Goal: Book appointment/travel/reservation

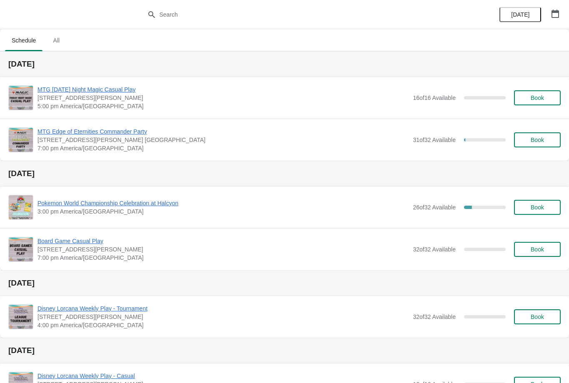
click at [543, 143] on span "Book" at bounding box center [537, 140] width 13 height 7
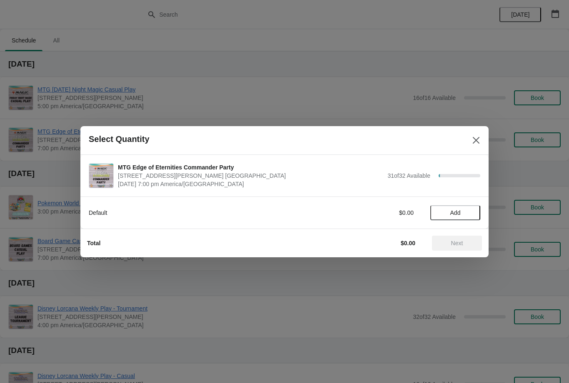
click at [465, 217] on button "Add" at bounding box center [455, 212] width 50 height 15
click at [464, 240] on span "Next" at bounding box center [457, 243] width 37 height 7
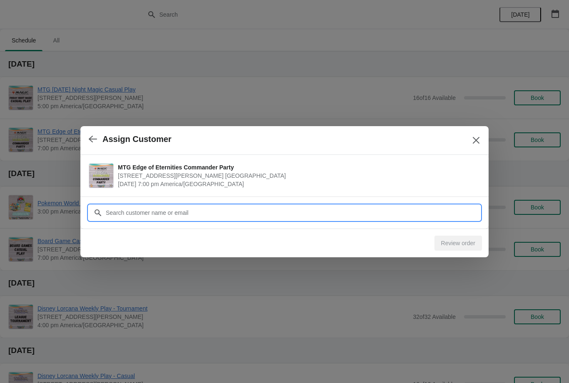
click at [426, 207] on input "Customer" at bounding box center [292, 212] width 375 height 15
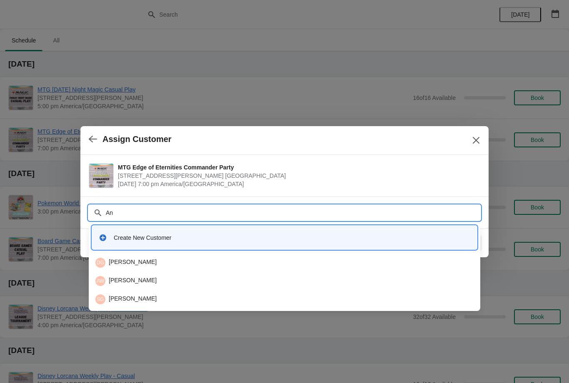
type input "A"
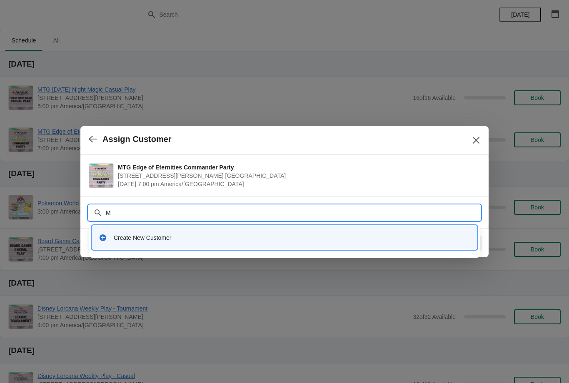
type input "Me"
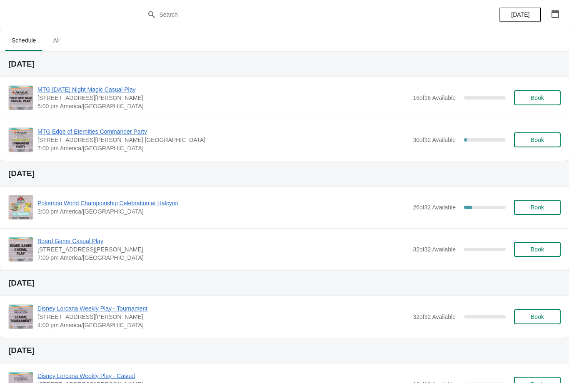
click at [532, 147] on button "Book" at bounding box center [537, 139] width 47 height 15
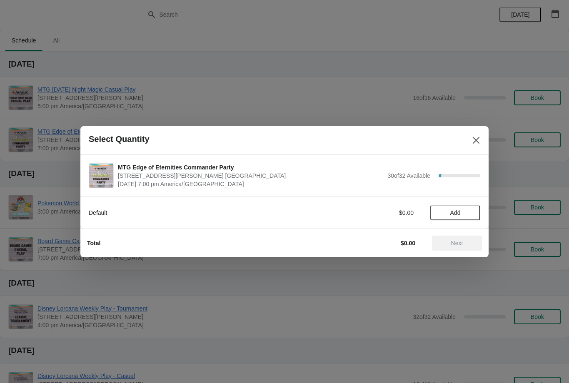
click at [470, 218] on button "Add" at bounding box center [455, 212] width 50 height 15
click at [464, 244] on span "Next" at bounding box center [457, 243] width 37 height 7
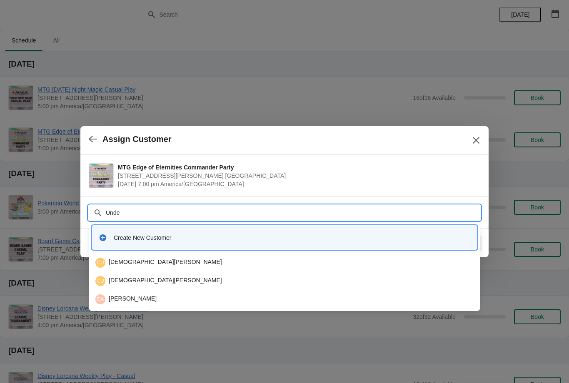
type input "Under"
click at [129, 265] on div "CU Christian Underkoffler" at bounding box center [284, 263] width 378 height 10
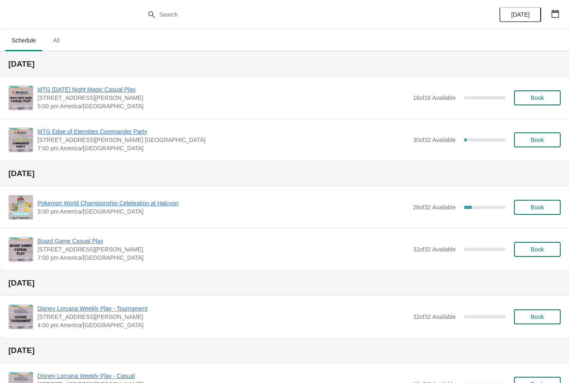
click at [531, 124] on div "MTG Edge of Eternities Commander Party 2040 Louetta Rd. Suite I Spring, TX 7738…" at bounding box center [284, 140] width 569 height 42
click at [543, 142] on span "Book" at bounding box center [537, 140] width 13 height 7
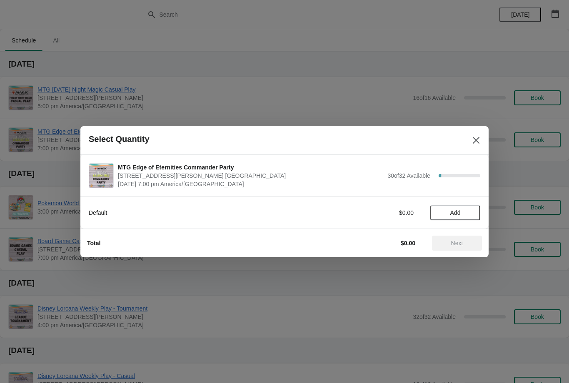
click at [473, 208] on button "Add" at bounding box center [455, 212] width 50 height 15
click at [459, 245] on span "Next" at bounding box center [457, 243] width 12 height 7
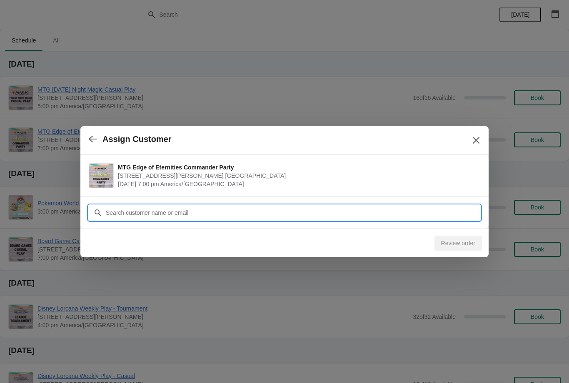
click at [412, 217] on input "Customer" at bounding box center [292, 212] width 375 height 15
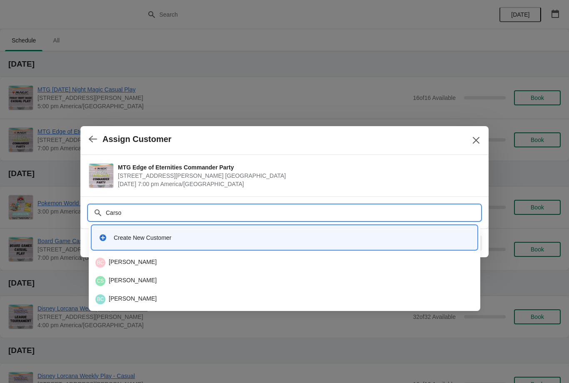
type input "Carson"
click at [144, 280] on div "CS Carson Shaw" at bounding box center [284, 281] width 378 height 10
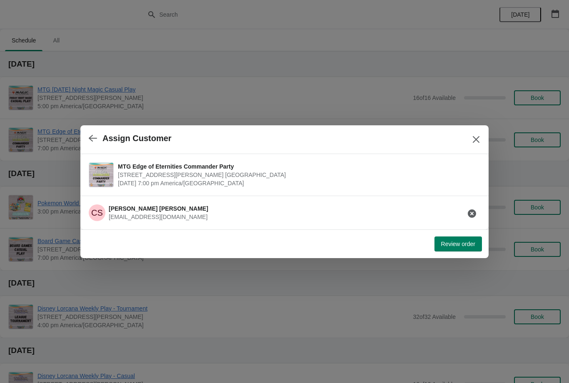
click at [463, 249] on button "Review order" at bounding box center [457, 244] width 47 height 15
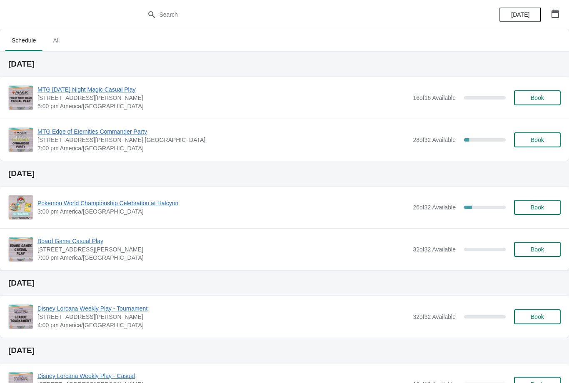
click at [538, 137] on span "Book" at bounding box center [537, 140] width 13 height 7
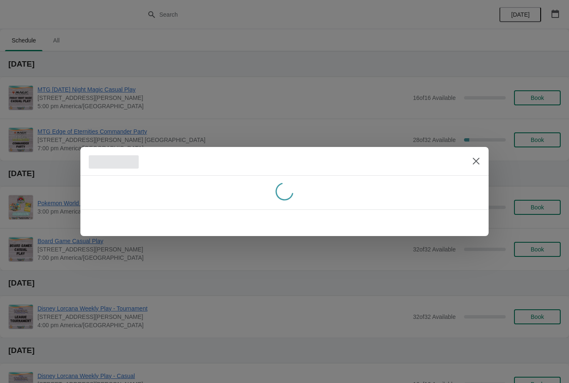
click at [470, 202] on div at bounding box center [284, 192] width 395 height 20
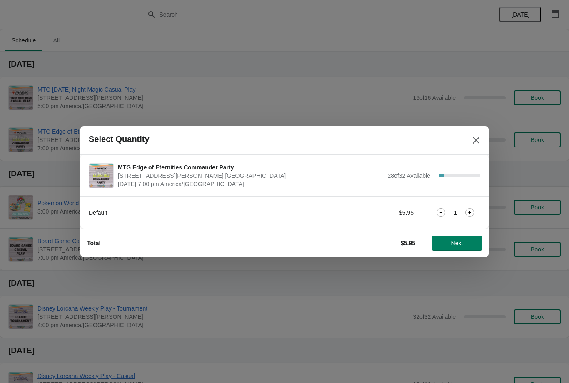
click at [458, 255] on div "Total $5.95 Next" at bounding box center [284, 243] width 408 height 29
click at [463, 249] on button "Next" at bounding box center [457, 243] width 50 height 15
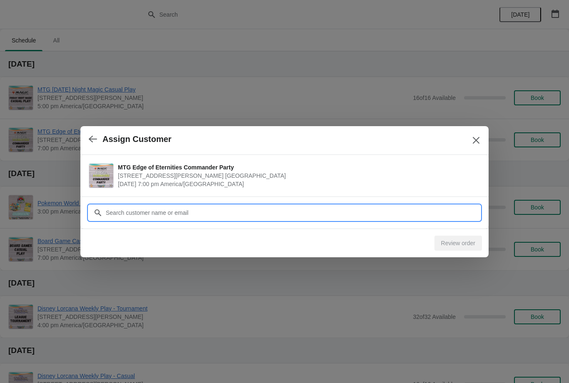
click at [446, 217] on input "Customer" at bounding box center [292, 212] width 375 height 15
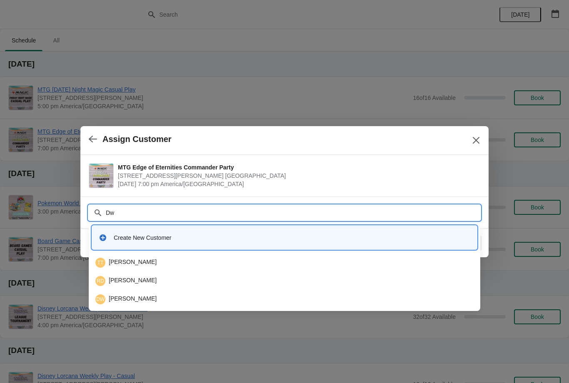
type input "Dwi"
click at [230, 266] on div "RD Raymond Dwigans" at bounding box center [284, 263] width 378 height 10
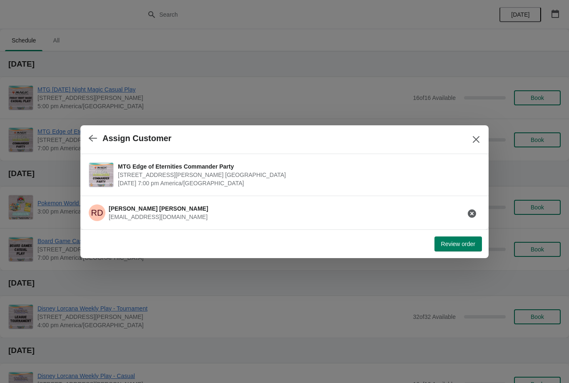
click at [467, 248] on button "Review order" at bounding box center [457, 244] width 47 height 15
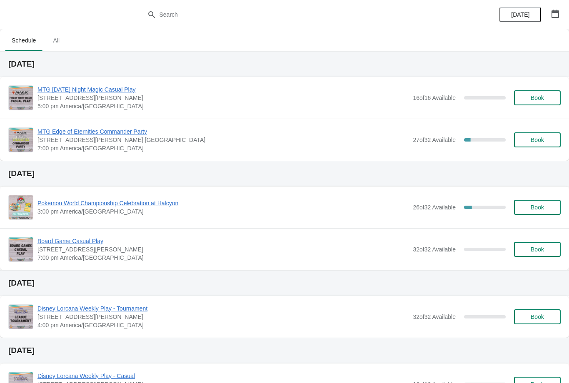
click at [546, 147] on button "Book" at bounding box center [537, 139] width 47 height 15
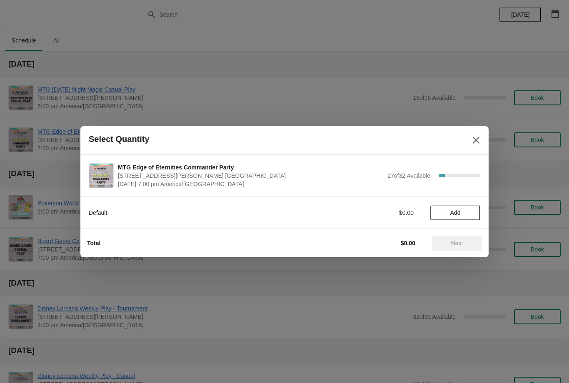
click at [458, 217] on button "Add" at bounding box center [455, 212] width 50 height 15
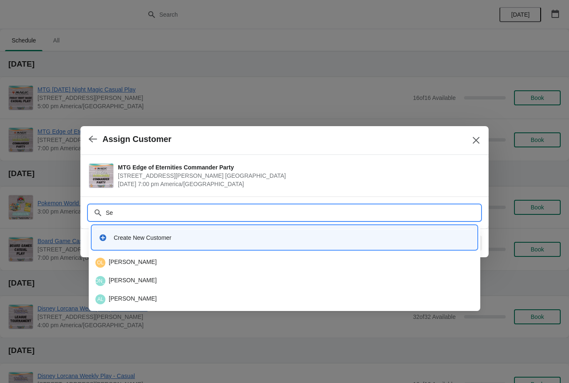
type input "Sea"
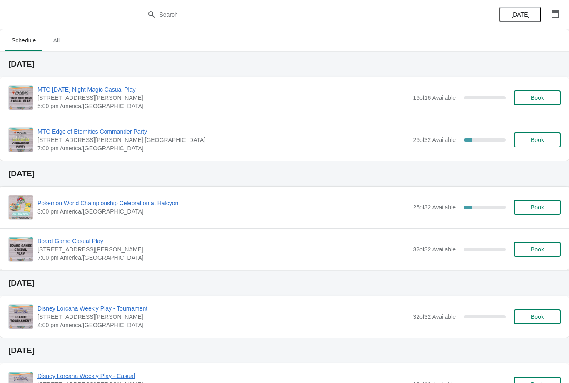
click at [538, 143] on span "Book" at bounding box center [537, 140] width 13 height 7
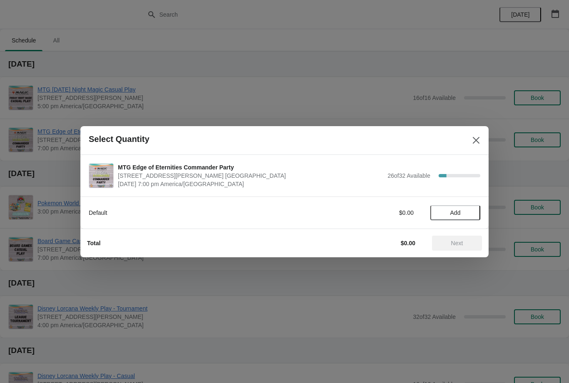
click at [451, 199] on div "Default $0.00 Add" at bounding box center [284, 208] width 391 height 23
click at [456, 216] on span "Add" at bounding box center [455, 212] width 10 height 7
click at [456, 244] on span "Next" at bounding box center [457, 243] width 12 height 7
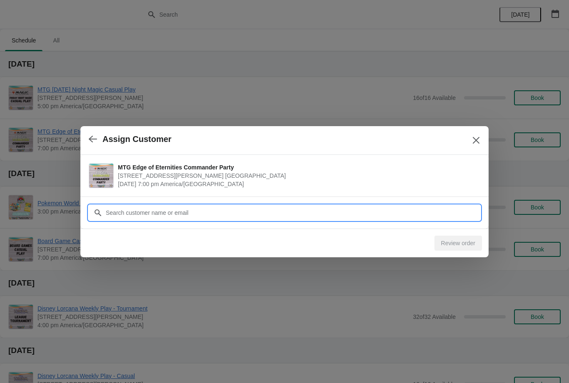
click at [401, 212] on input "Customer" at bounding box center [292, 212] width 375 height 15
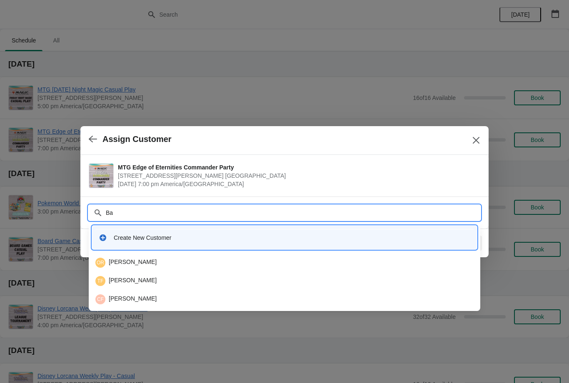
type input "B"
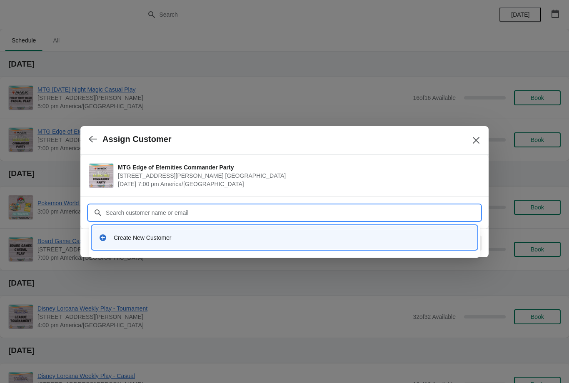
click at [440, 282] on div at bounding box center [284, 191] width 569 height 383
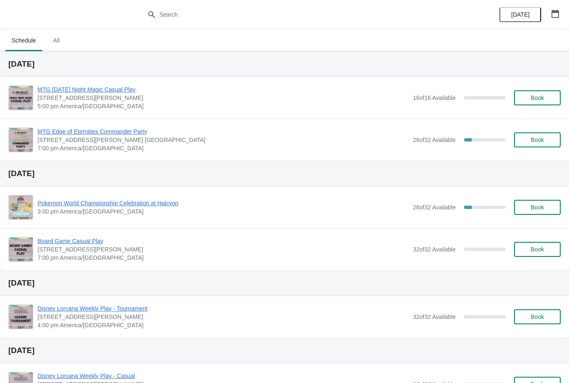
click at [541, 145] on button "Book" at bounding box center [537, 139] width 47 height 15
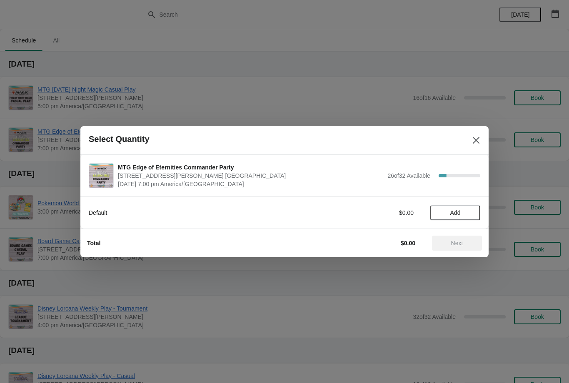
click at [467, 209] on button "Add" at bounding box center [455, 212] width 50 height 15
click at [460, 247] on button "Next" at bounding box center [457, 243] width 50 height 15
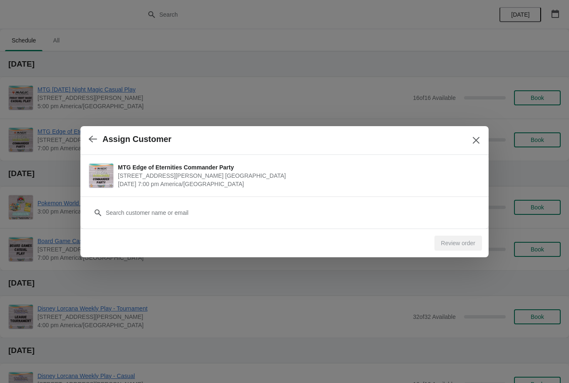
click at [346, 229] on div "Review order" at bounding box center [280, 240] width 401 height 22
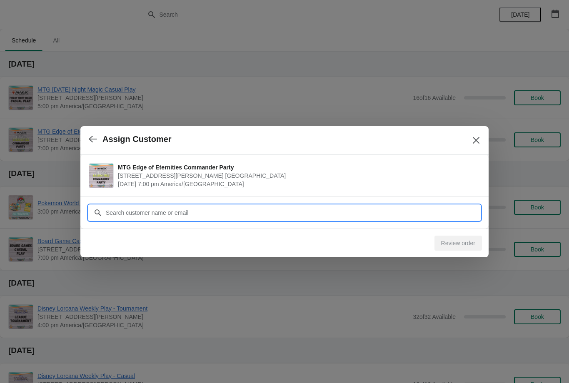
click at [357, 217] on input "Customer" at bounding box center [292, 212] width 375 height 15
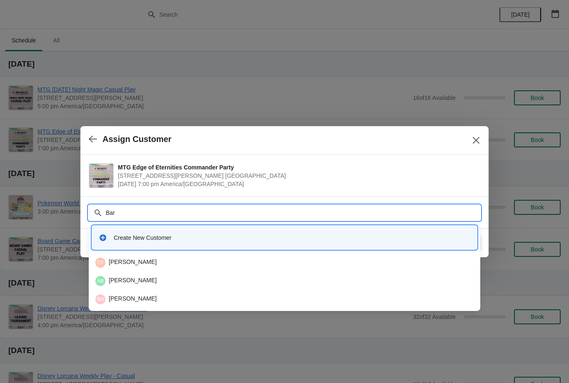
type input "Bard"
click at [202, 294] on div "JB Jessica Bardetsky" at bounding box center [284, 299] width 385 height 17
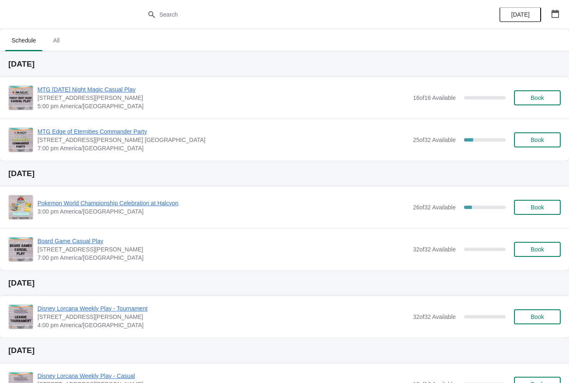
click at [139, 132] on span "MTG Edge of Eternities Commander Party" at bounding box center [222, 131] width 371 height 8
click at [543, 128] on div "MTG Edge of Eternities Commander Party 2040 Louetta Rd. Suite I Spring, TX 7738…" at bounding box center [298, 139] width 523 height 25
click at [543, 136] on button "Book" at bounding box center [537, 139] width 47 height 15
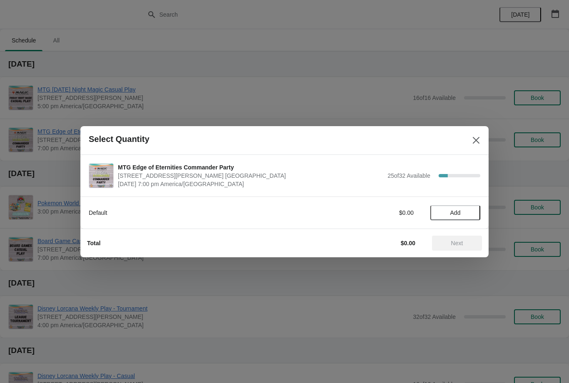
click at [471, 211] on span "Add" at bounding box center [455, 212] width 35 height 7
click at [466, 243] on span "Next" at bounding box center [457, 243] width 37 height 7
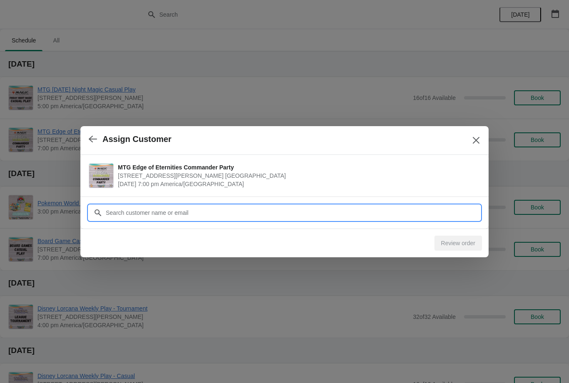
click at [404, 212] on input "Customer" at bounding box center [292, 212] width 375 height 15
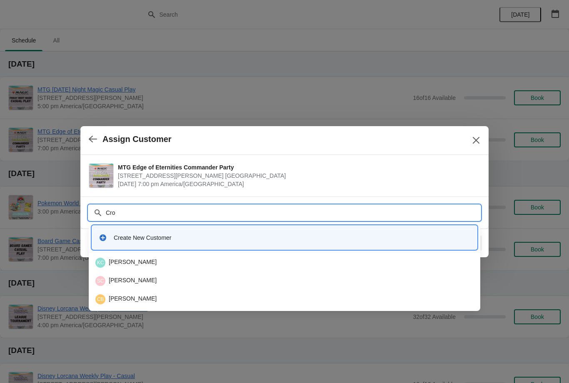
type input "Crol"
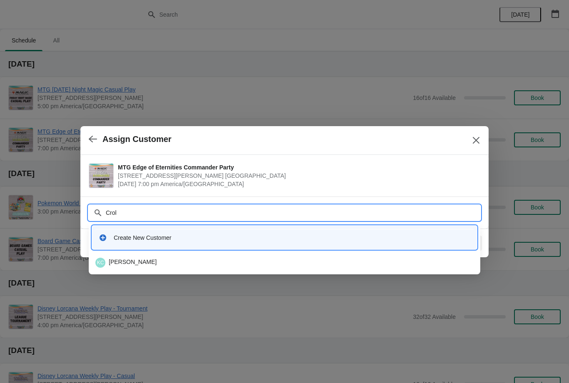
click at [284, 259] on div "KC Kyle Croley" at bounding box center [284, 263] width 378 height 10
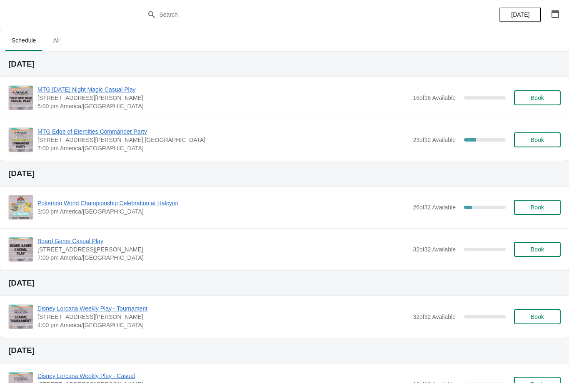
scroll to position [0, 0]
click at [552, 14] on icon "button" at bounding box center [555, 14] width 8 height 8
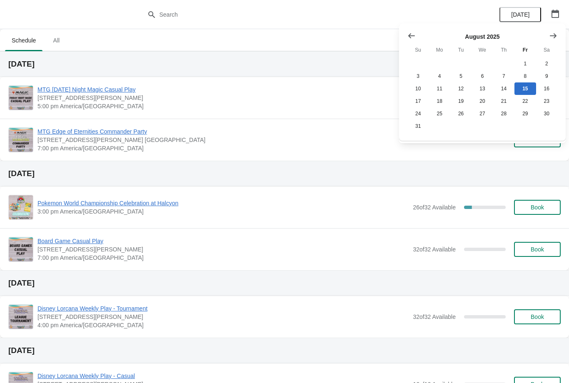
click at [557, 34] on button "Show next month, September 2025" at bounding box center [553, 35] width 15 height 15
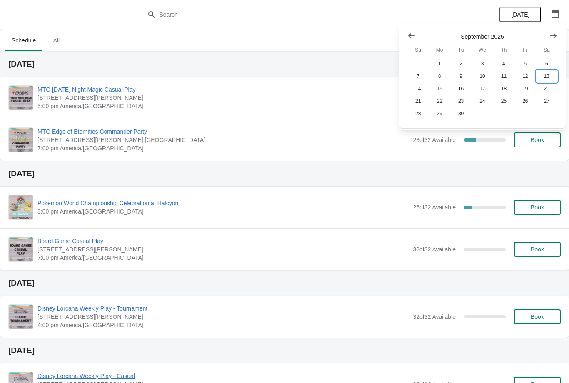
click at [547, 72] on button "13" at bounding box center [546, 76] width 21 height 12
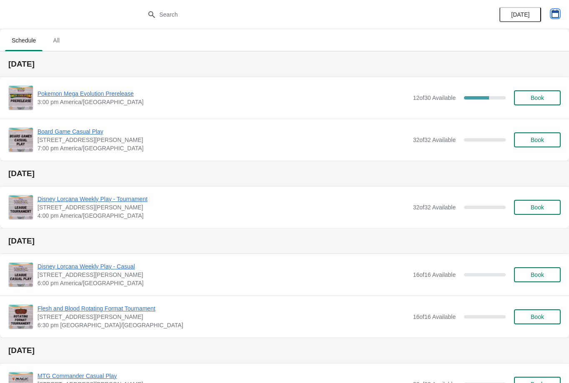
click at [556, 15] on icon "button" at bounding box center [555, 14] width 8 height 8
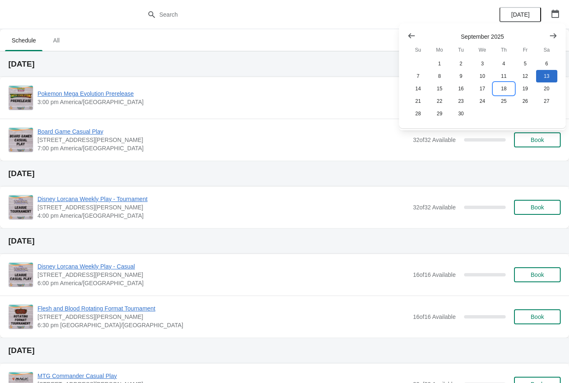
click at [505, 90] on button "18" at bounding box center [503, 88] width 21 height 12
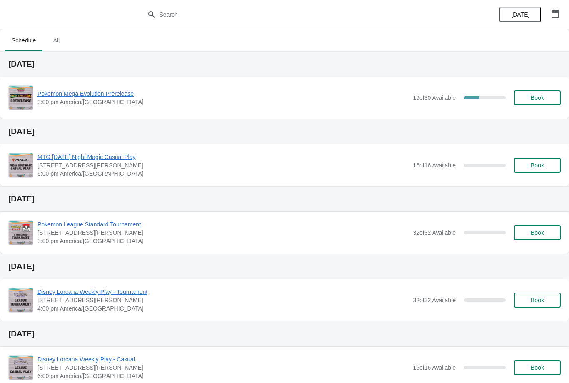
click at [552, 17] on icon "button" at bounding box center [555, 14] width 8 height 8
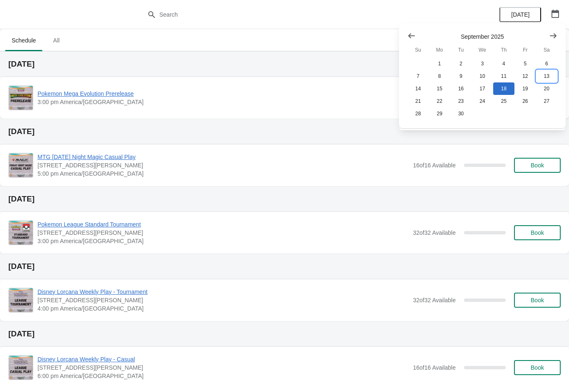
click at [547, 74] on button "13" at bounding box center [546, 76] width 21 height 12
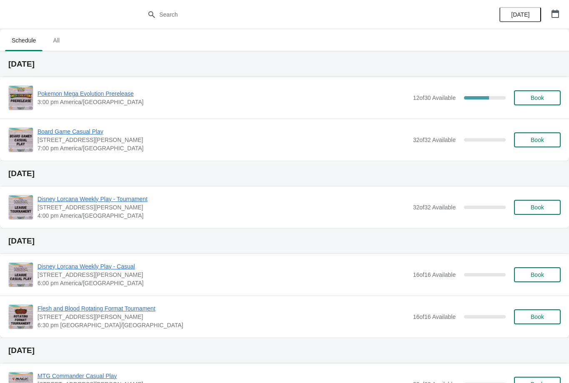
click at [557, 96] on button "Book" at bounding box center [537, 97] width 47 height 15
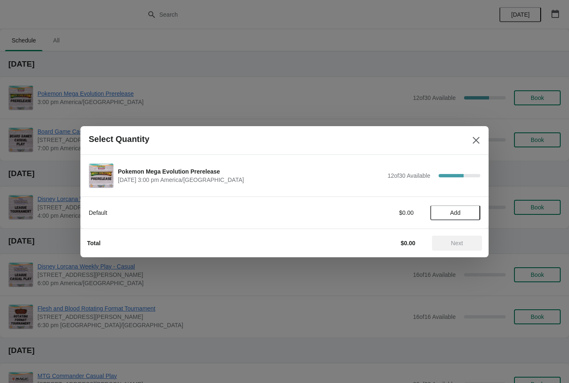
click at [466, 211] on span "Add" at bounding box center [455, 212] width 35 height 7
click at [460, 242] on span "Next" at bounding box center [457, 243] width 12 height 7
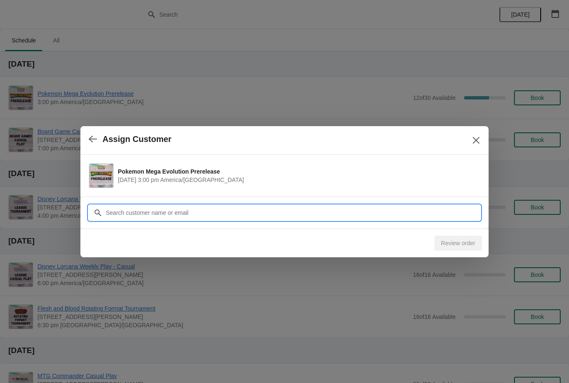
click at [423, 217] on input "Customer" at bounding box center [292, 212] width 375 height 15
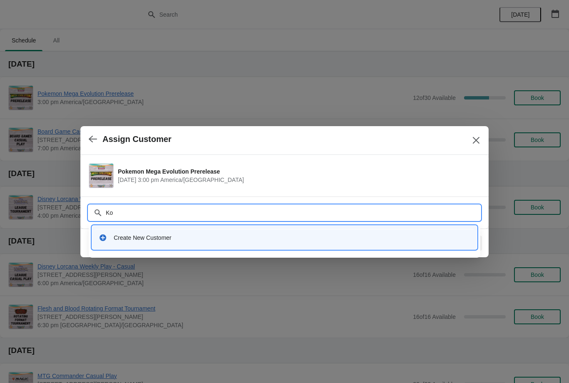
type input "Kol"
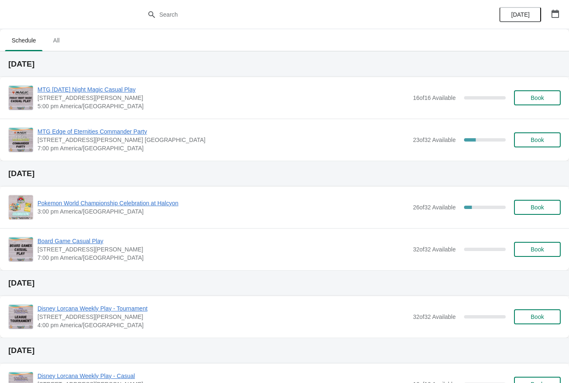
click at [538, 142] on span "Book" at bounding box center [537, 140] width 13 height 7
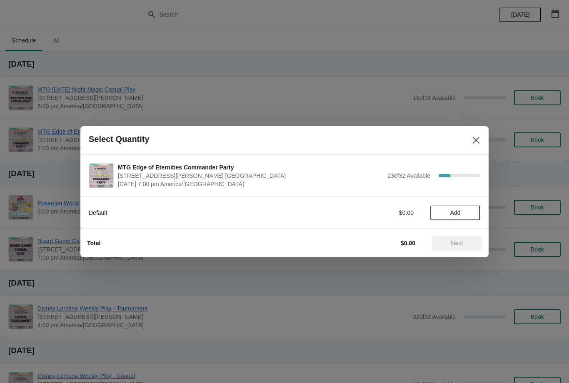
click at [466, 209] on span "Add" at bounding box center [455, 212] width 35 height 7
click at [471, 244] on span "Next" at bounding box center [457, 243] width 37 height 7
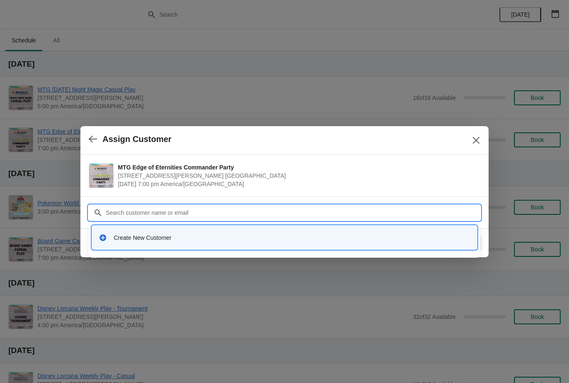
click at [109, 235] on div "Create New Customer" at bounding box center [284, 238] width 371 height 8
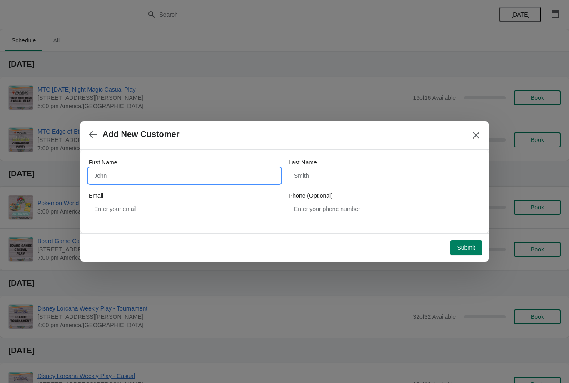
click at [112, 172] on input "First Name" at bounding box center [185, 175] width 192 height 15
type input "[PERSON_NAME]"
click at [396, 174] on input "Last Name" at bounding box center [385, 175] width 192 height 15
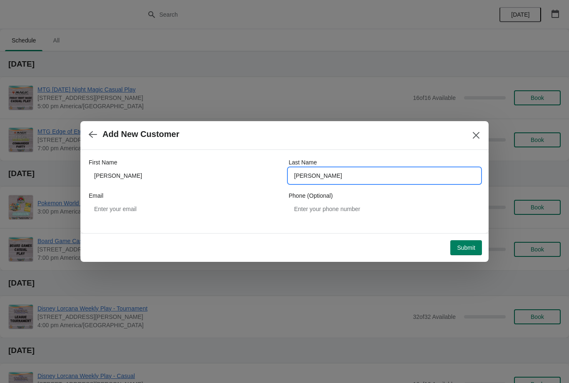
type input "[PERSON_NAME]"
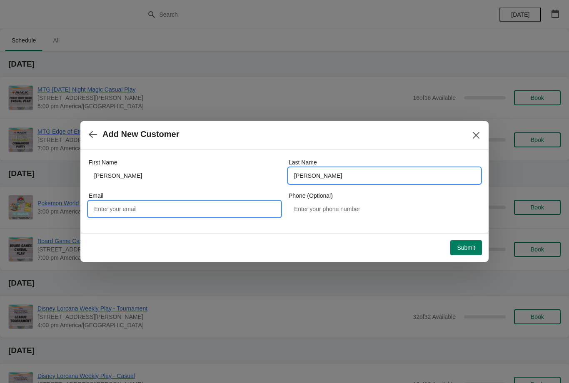
click at [115, 210] on input "Email" at bounding box center [185, 209] width 192 height 15
click at [248, 207] on input "Email" at bounding box center [185, 209] width 192 height 15
click at [257, 215] on input "Email" at bounding box center [185, 209] width 192 height 15
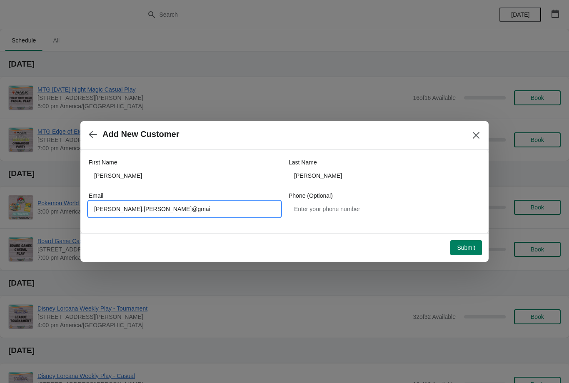
type input "[PERSON_NAME][EMAIL_ADDRESS][PERSON_NAME]"
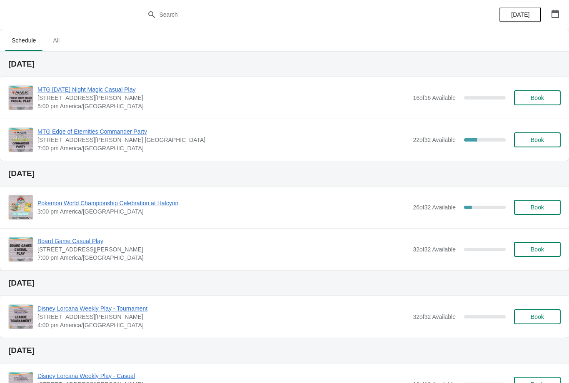
click at [545, 140] on span "Book" at bounding box center [537, 140] width 32 height 7
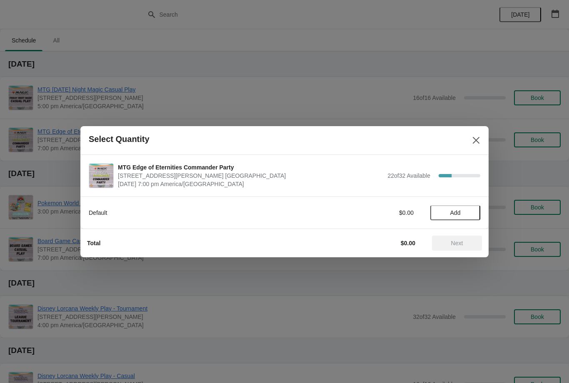
click at [463, 217] on button "Add" at bounding box center [455, 212] width 50 height 15
click at [459, 245] on span "Next" at bounding box center [457, 243] width 12 height 7
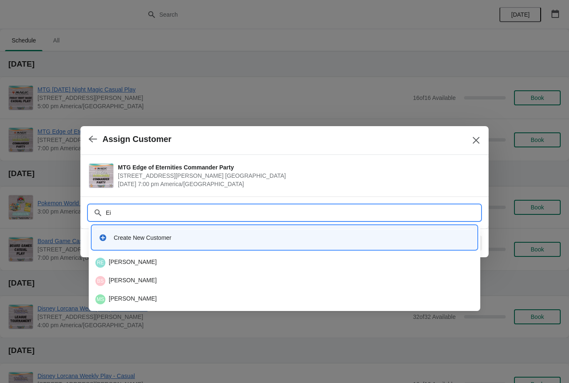
type input "E"
type input "B"
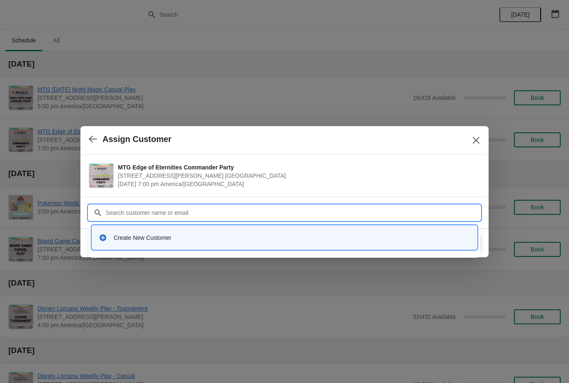
type input "E"
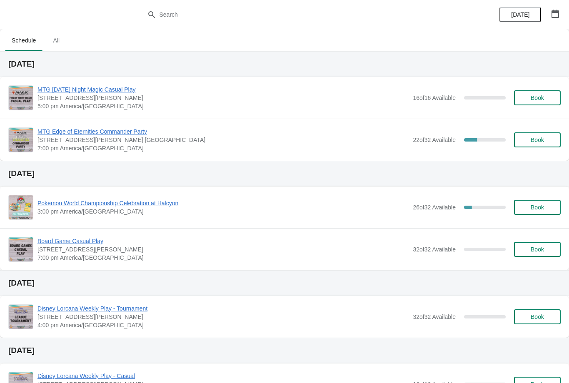
click at [532, 139] on span "Book" at bounding box center [537, 140] width 13 height 7
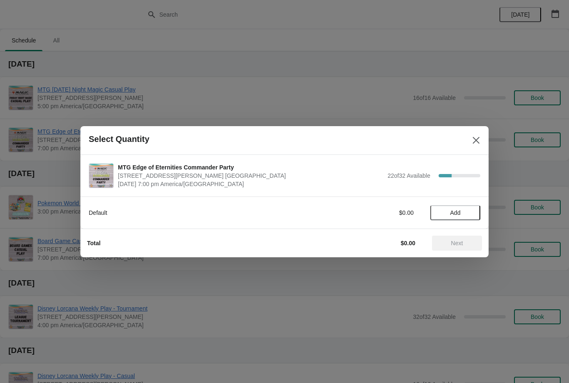
click at [465, 243] on div "Next" at bounding box center [457, 243] width 50 height 15
click at [466, 207] on button "Add" at bounding box center [455, 212] width 50 height 15
click at [466, 242] on span "Next" at bounding box center [457, 243] width 37 height 7
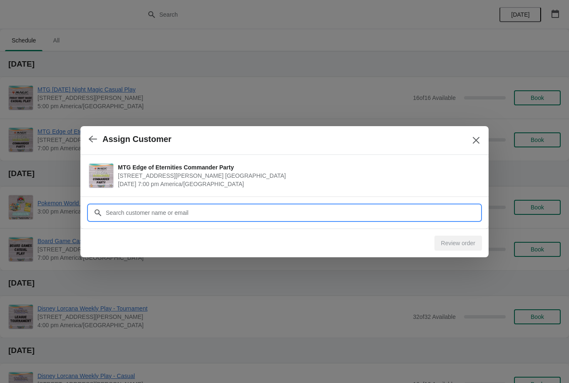
click at [449, 214] on input "Customer" at bounding box center [292, 212] width 375 height 15
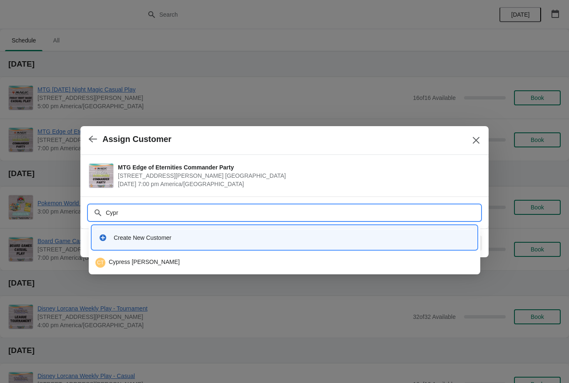
type input "Cypre"
click at [121, 266] on div "CT Cypress Thirion" at bounding box center [284, 263] width 378 height 10
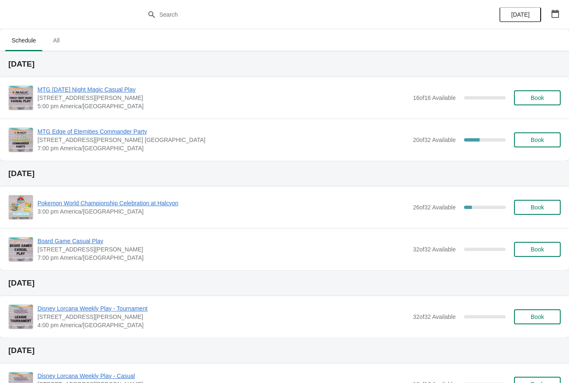
click at [533, 147] on button "Book" at bounding box center [537, 139] width 47 height 15
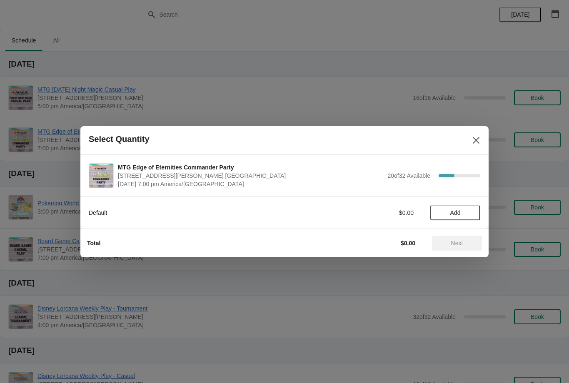
click at [464, 199] on div "Default $0.00 Add" at bounding box center [284, 208] width 391 height 23
click at [465, 211] on span "Add" at bounding box center [455, 212] width 35 height 7
click at [466, 232] on div "Total $5.95 Next" at bounding box center [280, 240] width 401 height 22
click at [477, 210] on div "1" at bounding box center [455, 212] width 50 height 9
click at [464, 241] on span "Next" at bounding box center [457, 243] width 37 height 7
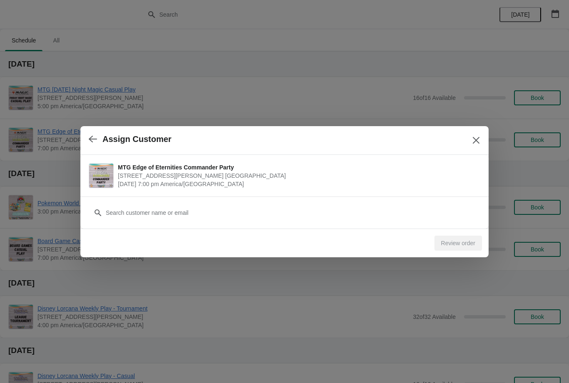
click at [88, 146] on button "button" at bounding box center [92, 139] width 15 height 16
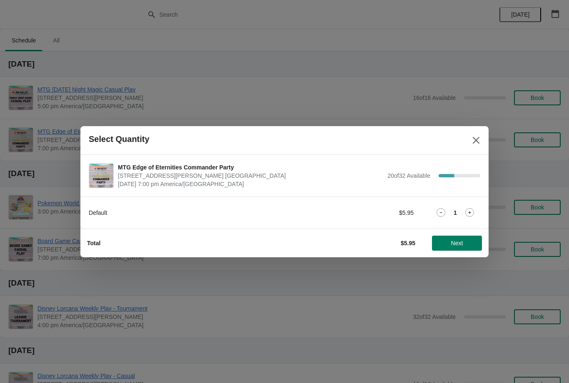
click at [480, 213] on div "1" at bounding box center [455, 212] width 50 height 9
click at [467, 212] on icon at bounding box center [469, 212] width 9 height 9
click at [461, 246] on span "Next" at bounding box center [457, 243] width 12 height 7
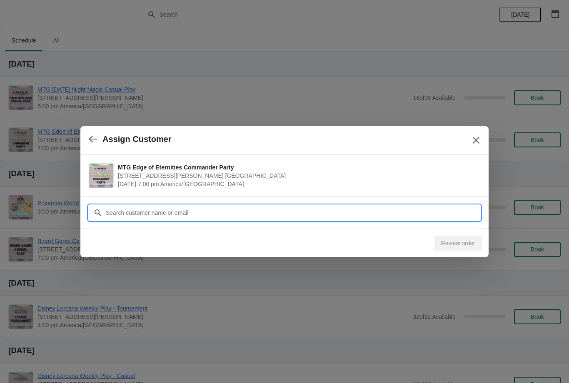
click at [456, 212] on input "Customer" at bounding box center [292, 212] width 375 height 15
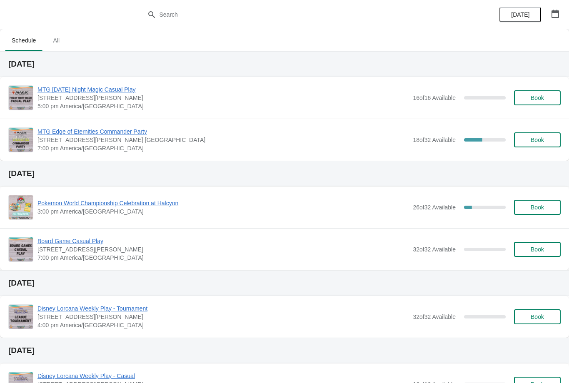
click at [546, 133] on button "Book" at bounding box center [537, 139] width 47 height 15
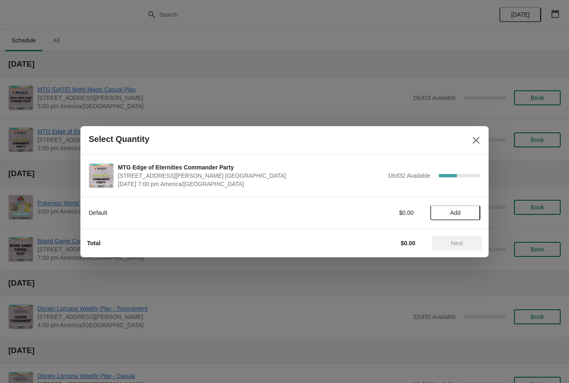
click at [460, 206] on button "Add" at bounding box center [455, 212] width 50 height 15
click at [458, 247] on button "Next" at bounding box center [457, 243] width 50 height 15
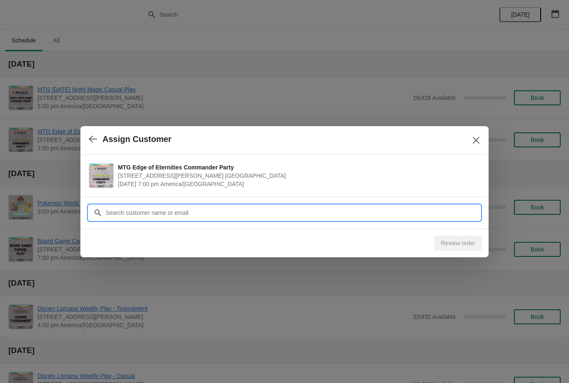
click at [446, 210] on input "Customer" at bounding box center [292, 212] width 375 height 15
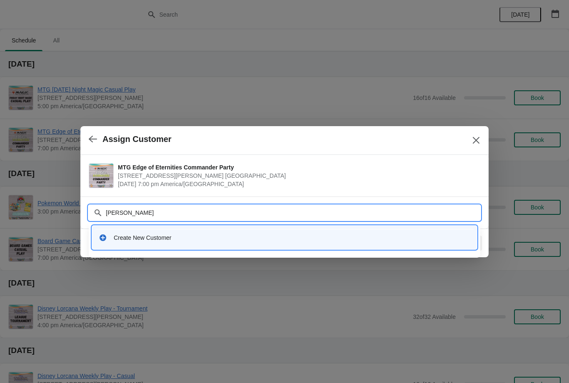
type input "[PERSON_NAME]"
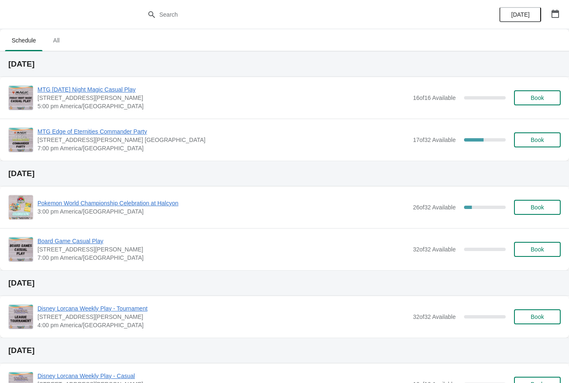
click at [546, 144] on button "Book" at bounding box center [537, 139] width 47 height 15
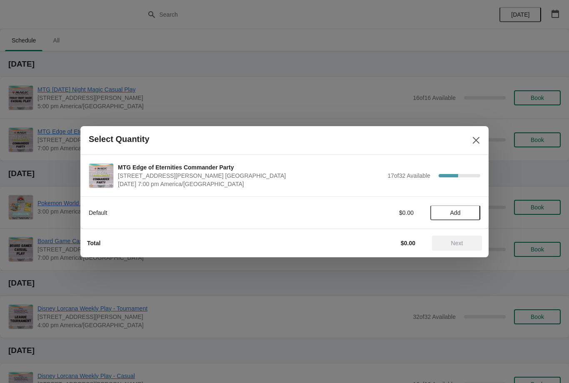
click at [472, 206] on button "Add" at bounding box center [455, 212] width 50 height 15
click at [467, 238] on button "Next" at bounding box center [457, 243] width 50 height 15
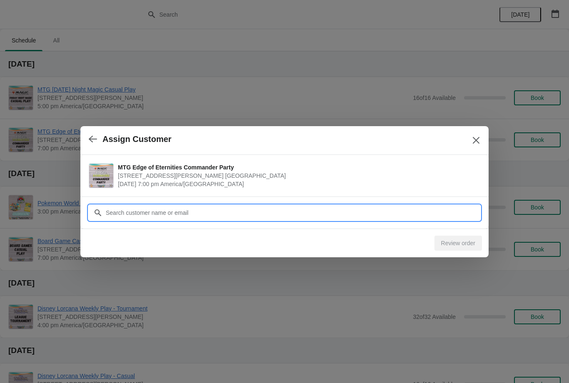
click at [431, 214] on input "Customer" at bounding box center [292, 212] width 375 height 15
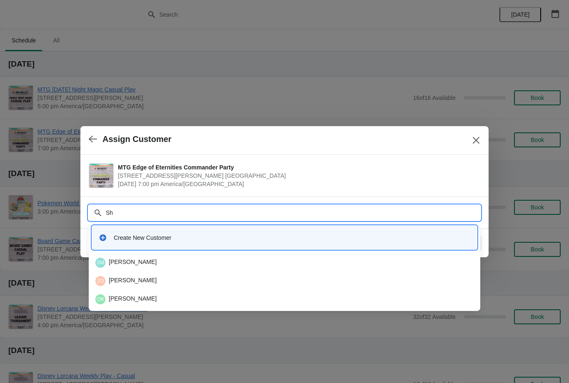
type input "S"
type input "Sh"
